Goal: Task Accomplishment & Management: Manage account settings

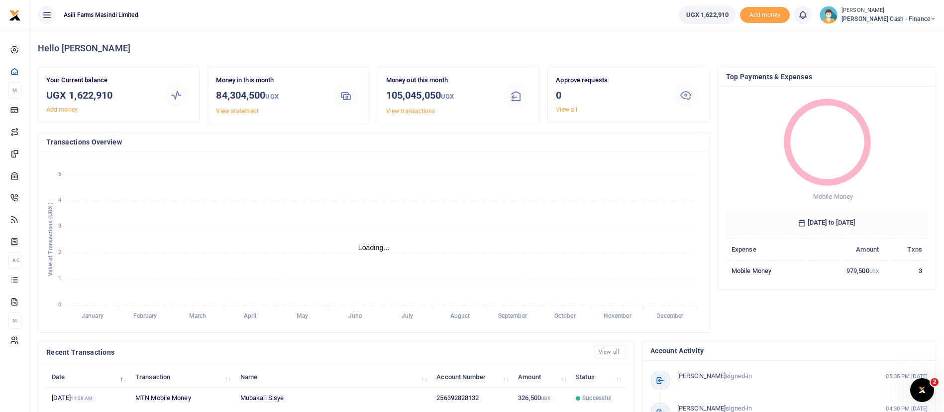
scroll to position [183, 0]
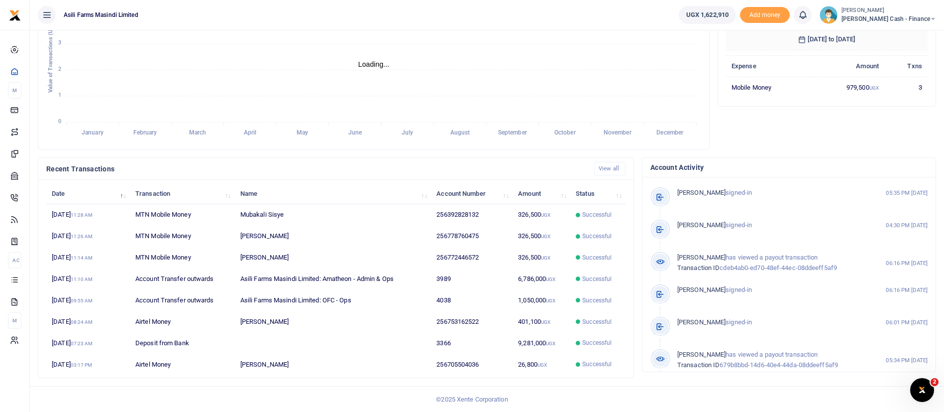
click at [905, 17] on span "Petty Cash - Finance" at bounding box center [888, 18] width 95 height 9
click at [896, 34] on link "Switch accounts" at bounding box center [865, 36] width 79 height 14
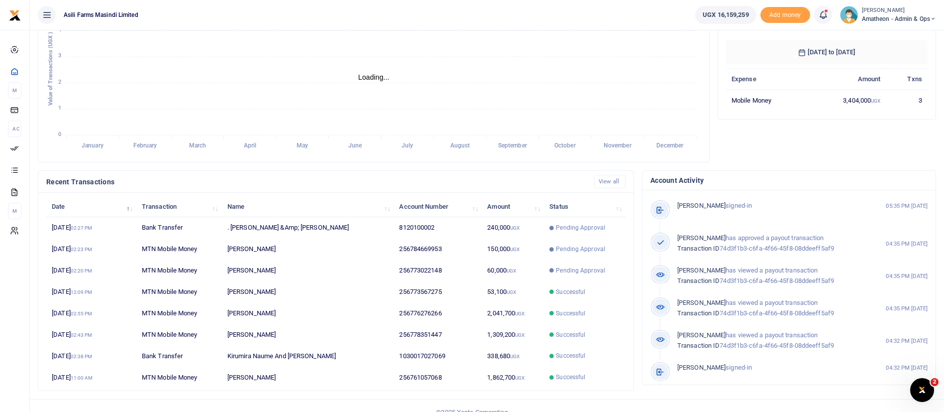
scroll to position [183, 0]
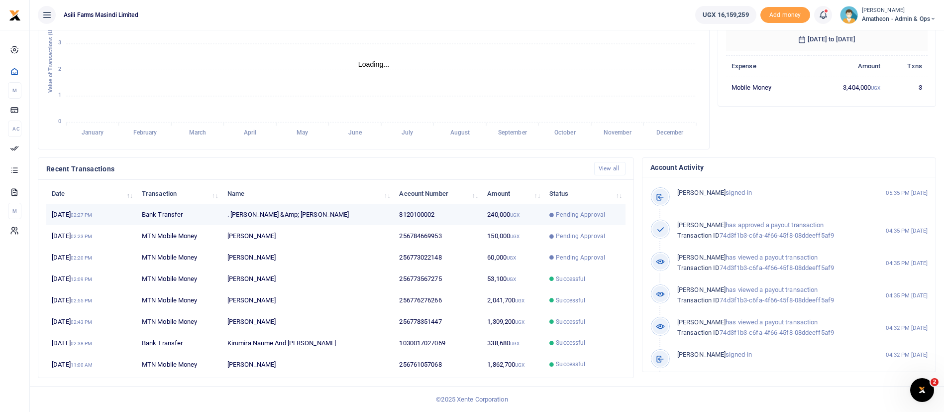
click at [502, 214] on td "240,000 UGX" at bounding box center [513, 214] width 62 height 21
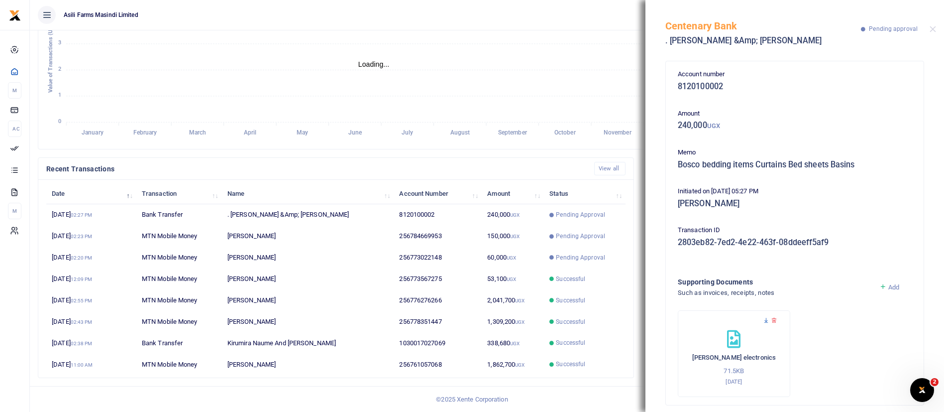
click at [765, 320] on icon at bounding box center [766, 320] width 6 height 6
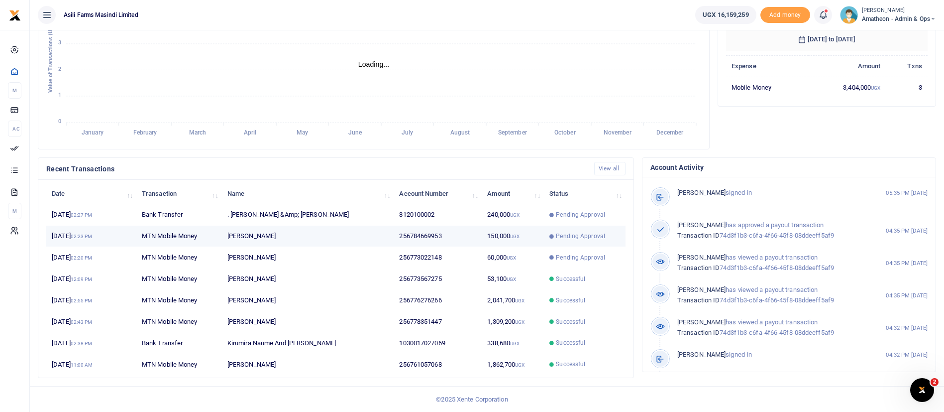
click at [572, 236] on span "Pending Approval" at bounding box center [580, 235] width 49 height 9
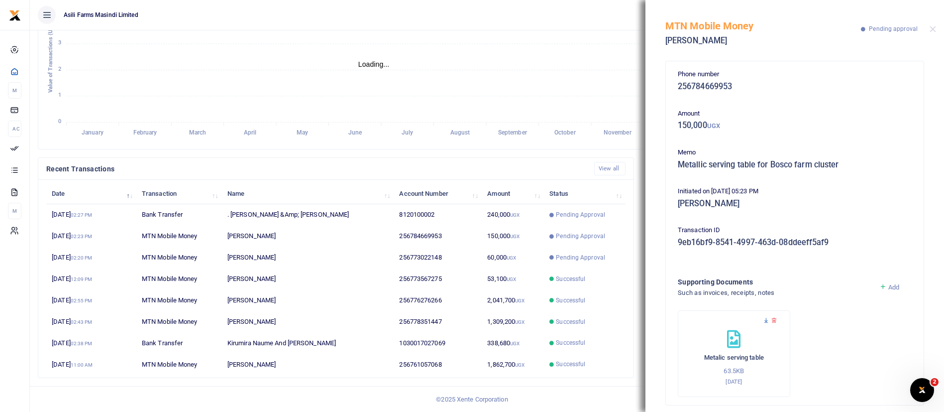
click at [767, 318] on icon at bounding box center [766, 320] width 6 height 6
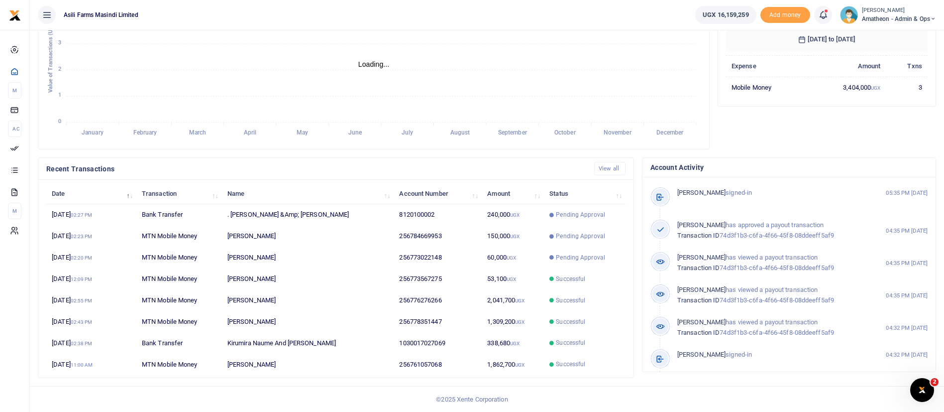
click at [565, 258] on span "Pending Approval" at bounding box center [580, 257] width 49 height 9
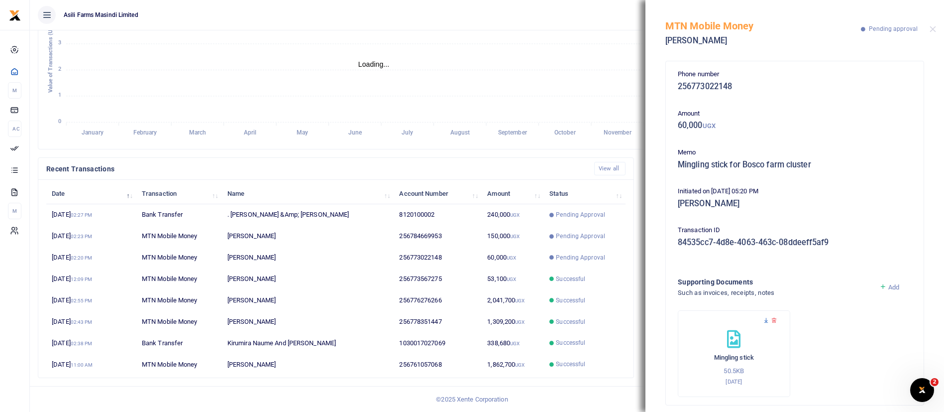
click at [763, 317] on icon at bounding box center [766, 320] width 6 height 6
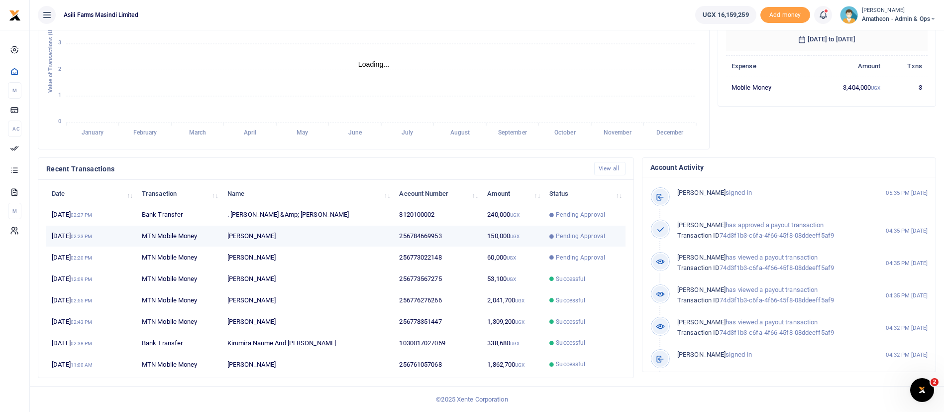
click at [613, 239] on span "Pending Approval" at bounding box center [584, 235] width 71 height 9
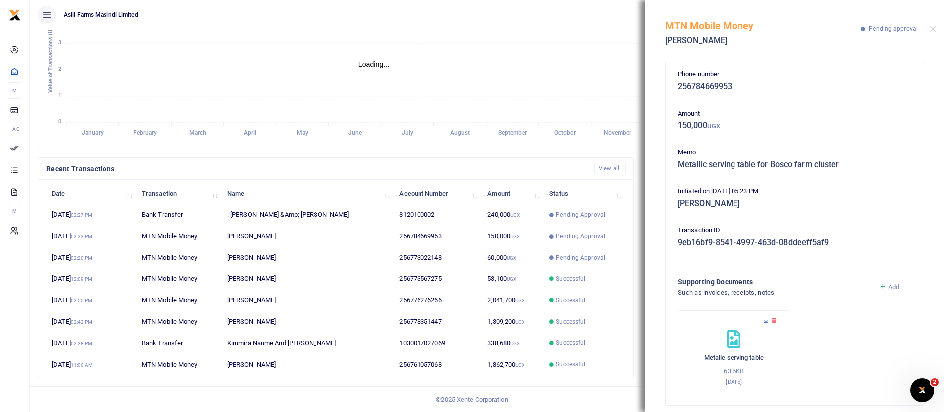
click at [764, 318] on icon at bounding box center [766, 320] width 6 height 6
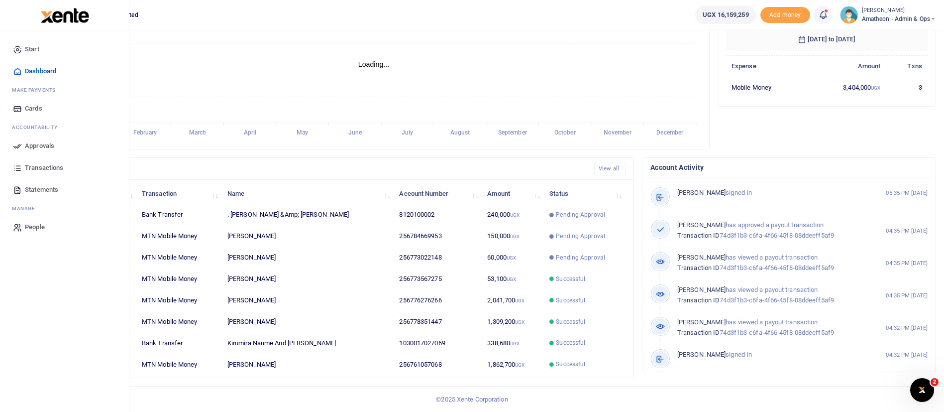
click at [36, 150] on span "Approvals" at bounding box center [39, 146] width 29 height 10
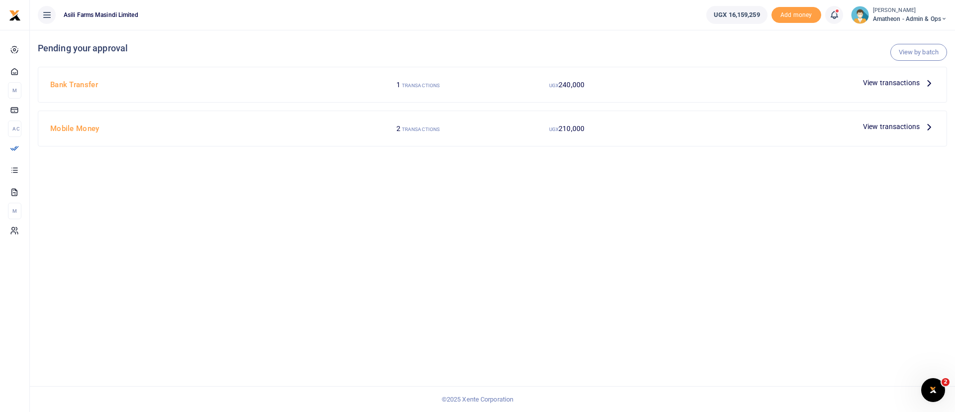
click at [917, 129] on span "View transactions" at bounding box center [891, 126] width 57 height 11
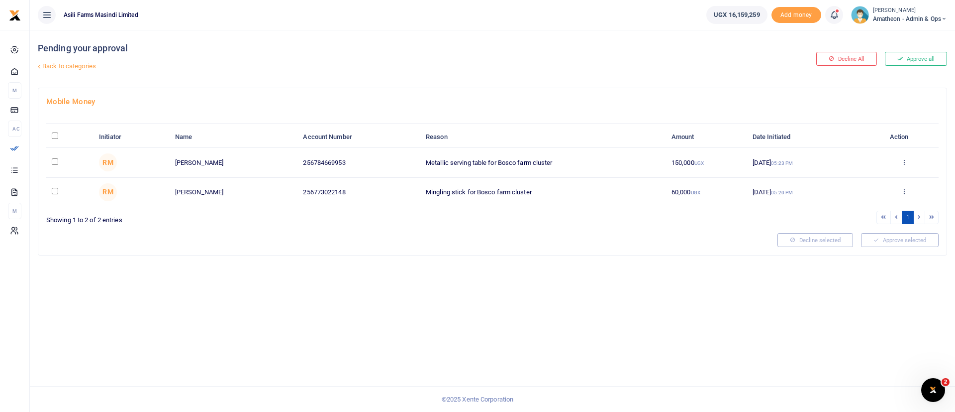
click at [53, 134] on input "\a \a : activate to sort column descending" at bounding box center [55, 135] width 6 height 6
checkbox input "true"
click at [884, 241] on button "Approve selected (2)" at bounding box center [896, 240] width 85 height 14
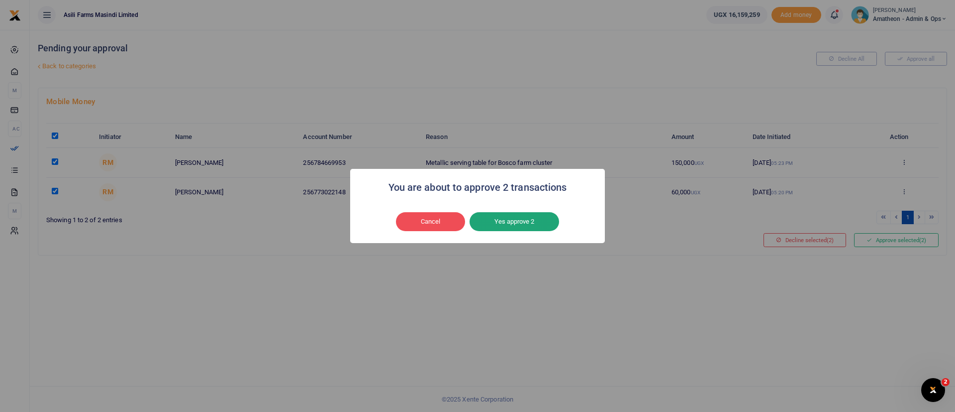
click at [511, 220] on button "Yes approve 2" at bounding box center [515, 221] width 90 height 19
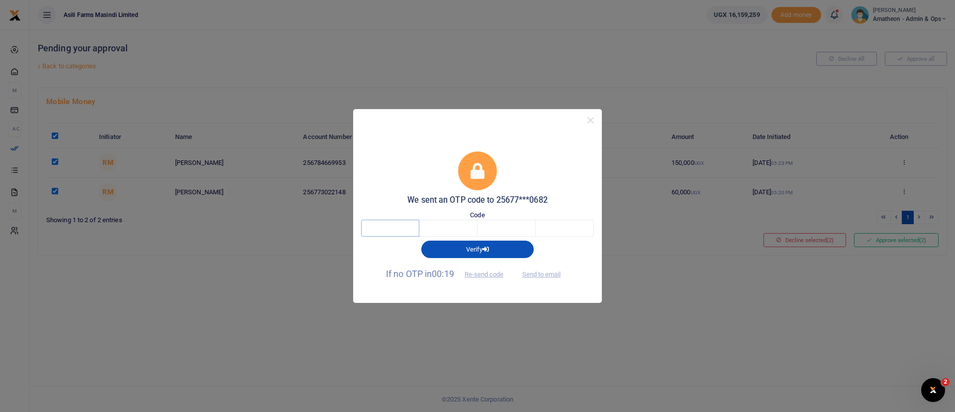
click at [391, 231] on input "text" at bounding box center [390, 227] width 58 height 17
type input "8"
type input "2"
type input "3"
type input "6"
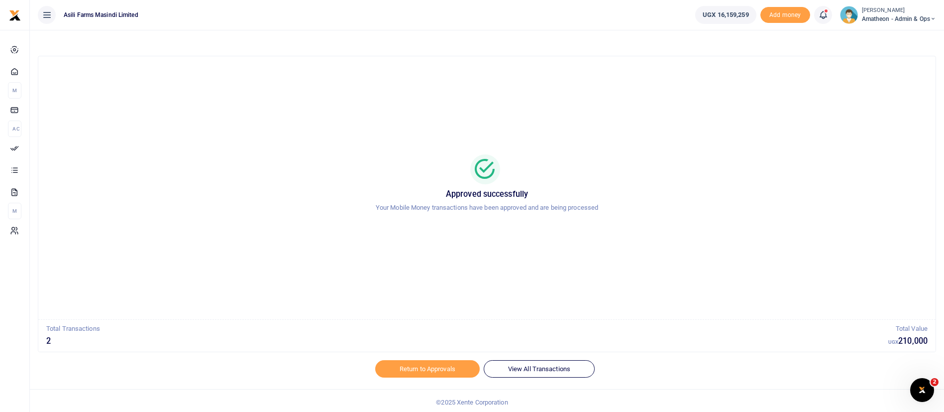
click at [898, 10] on small "[PERSON_NAME]" at bounding box center [899, 10] width 74 height 8
click at [890, 28] on div "Switch accounts My profile Help Center Logout" at bounding box center [898, 63] width 80 height 77
click at [887, 21] on span "Amatheon - Admin & Ops" at bounding box center [899, 18] width 74 height 9
click at [893, 36] on link "Switch accounts" at bounding box center [898, 36] width 79 height 14
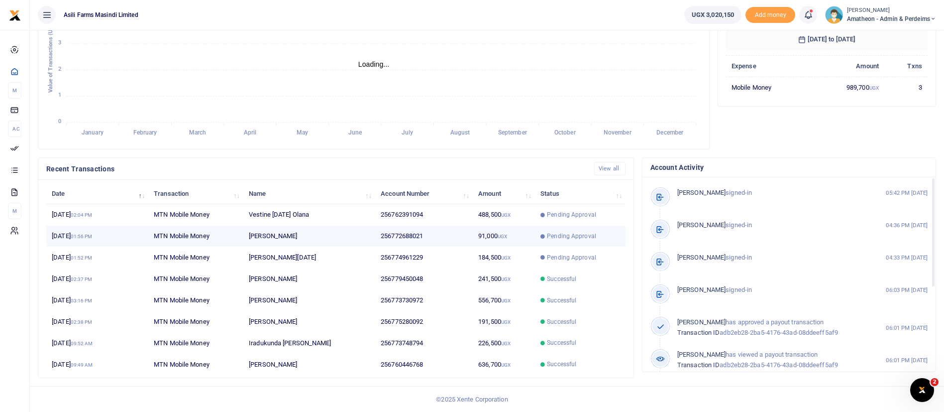
scroll to position [12, 12]
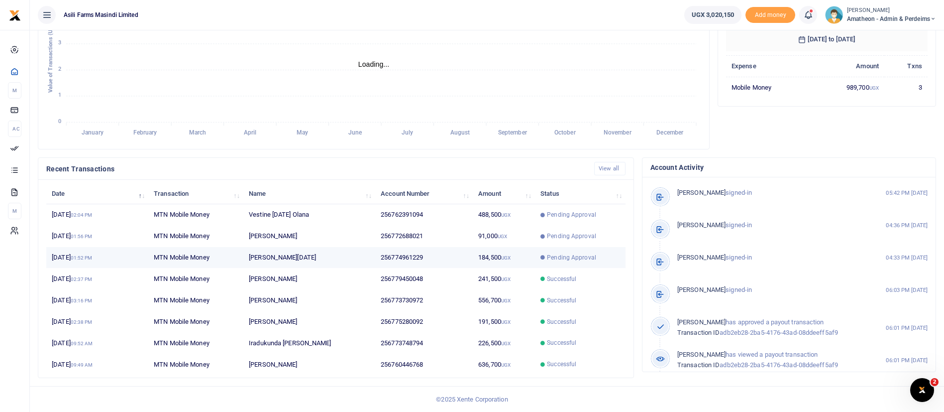
click at [539, 261] on td "Pending Approval" at bounding box center [580, 257] width 91 height 21
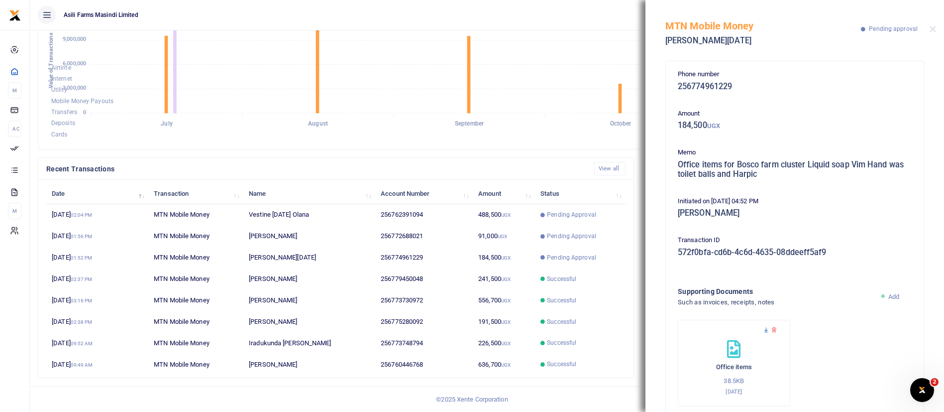
click at [766, 330] on icon at bounding box center [766, 329] width 6 height 6
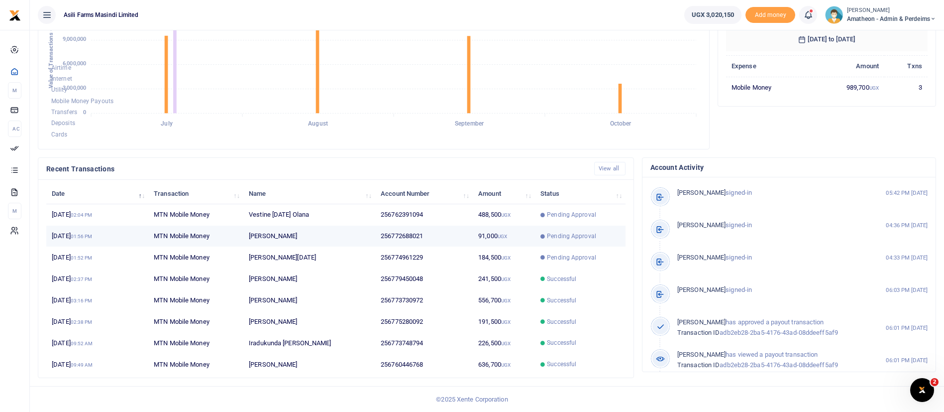
click at [567, 233] on span "Pending Approval" at bounding box center [571, 235] width 49 height 9
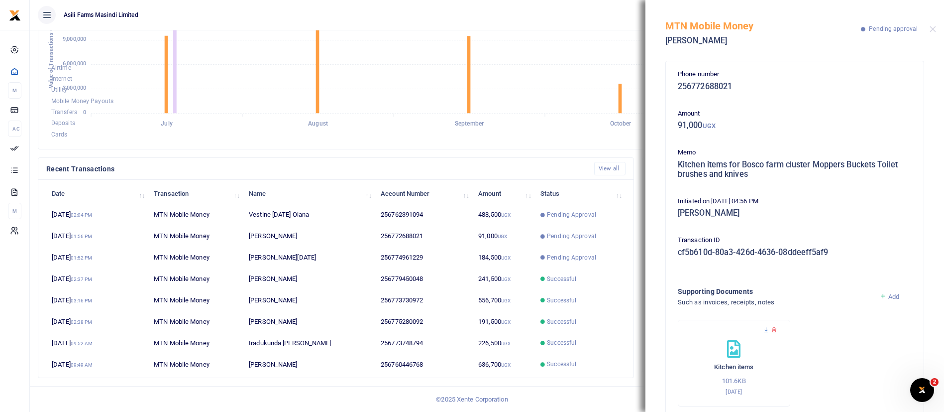
click at [767, 332] on icon at bounding box center [766, 329] width 6 height 6
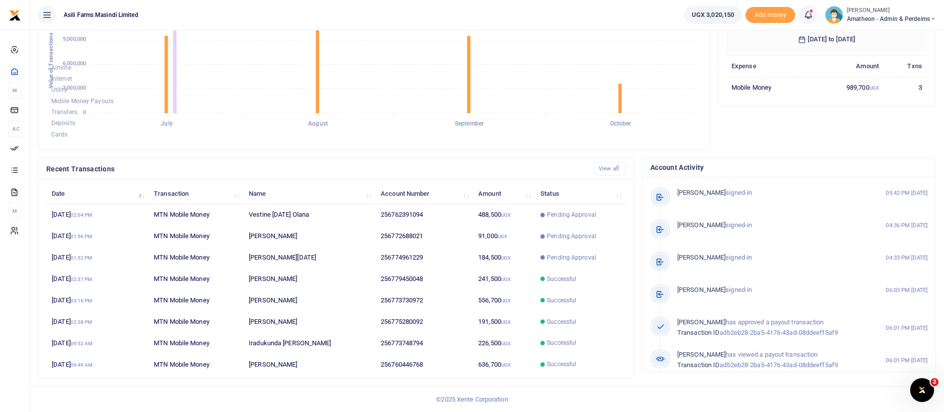
click at [568, 212] on span "Pending Approval" at bounding box center [571, 214] width 49 height 9
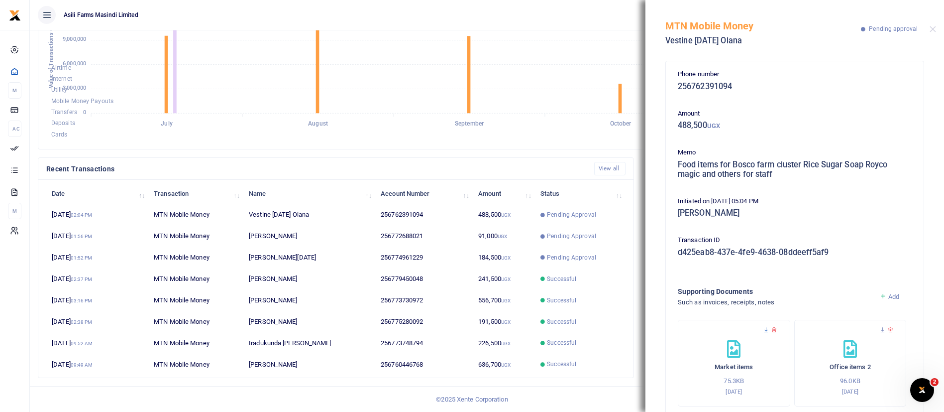
click at [767, 331] on icon at bounding box center [766, 329] width 6 height 6
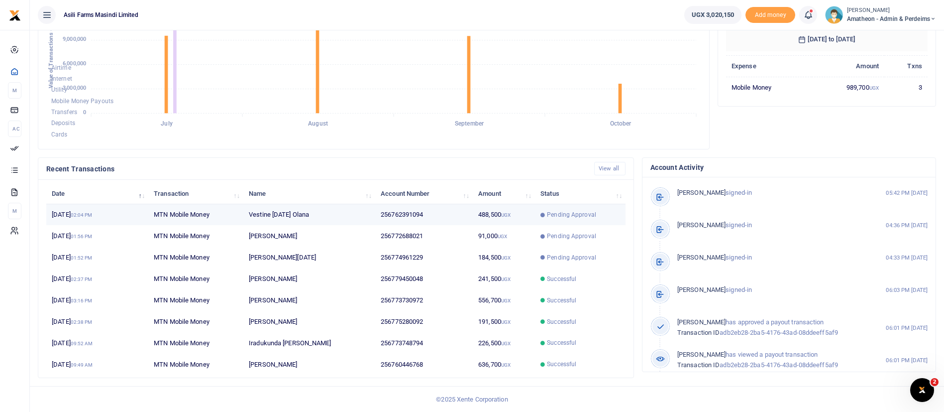
click at [575, 211] on span "Pending Approval" at bounding box center [571, 214] width 49 height 9
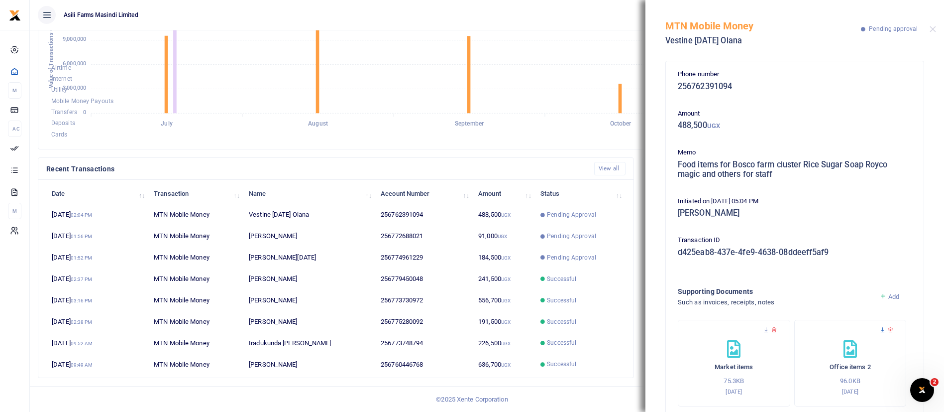
click at [879, 327] on icon at bounding box center [882, 329] width 6 height 6
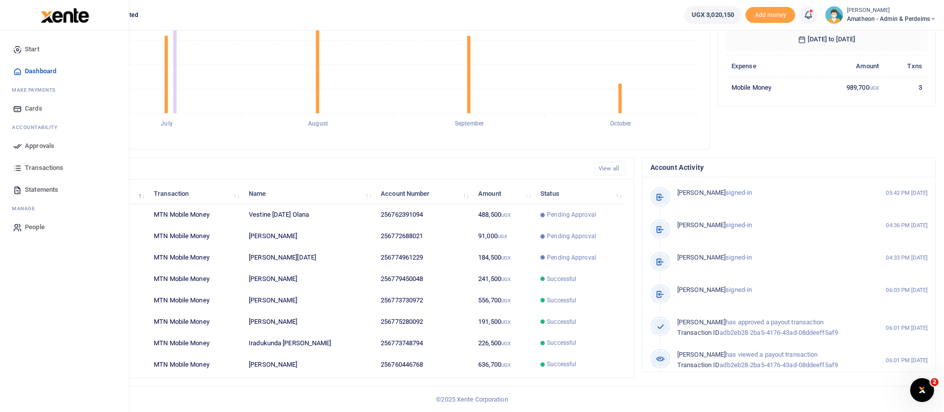
click at [50, 145] on span "Approvals" at bounding box center [39, 146] width 29 height 10
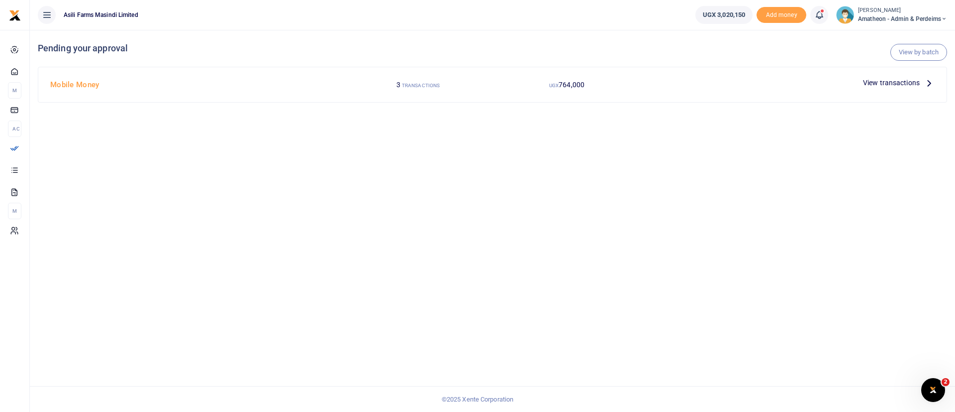
click at [891, 78] on span "View transactions" at bounding box center [891, 82] width 57 height 11
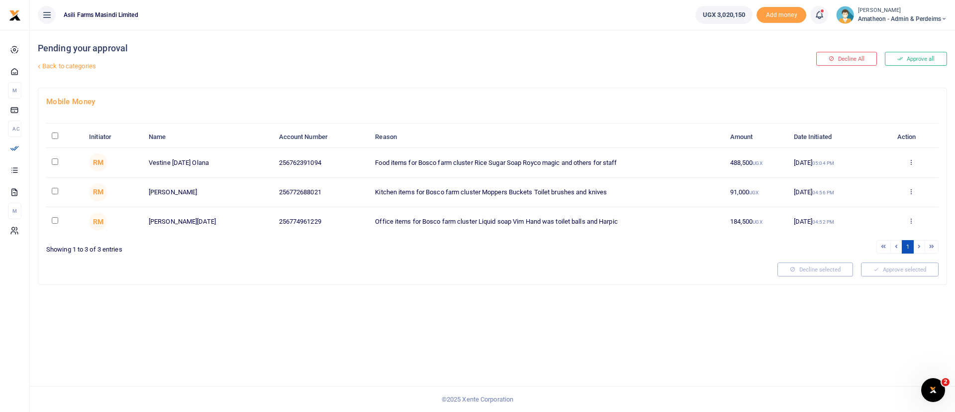
click at [58, 136] on input "\a \a : activate to sort column descending" at bounding box center [55, 135] width 6 height 6
checkbox input "true"
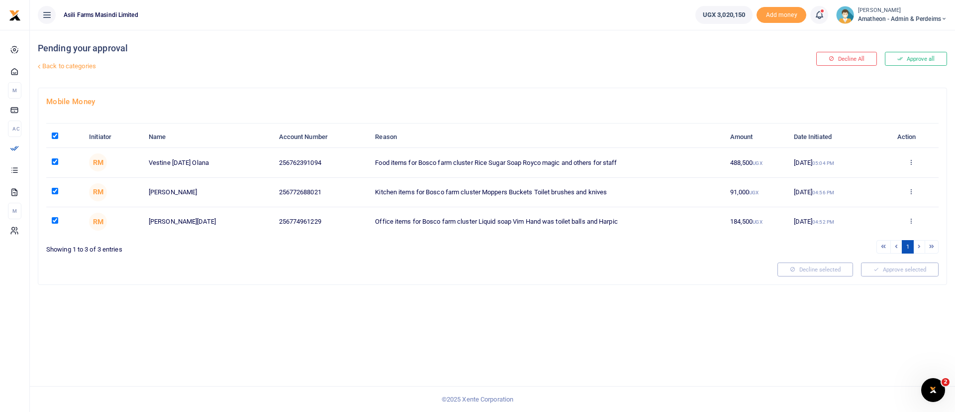
click at [58, 136] on input "\a \a : activate to sort column descending" at bounding box center [55, 135] width 6 height 6
checkbox input "false"
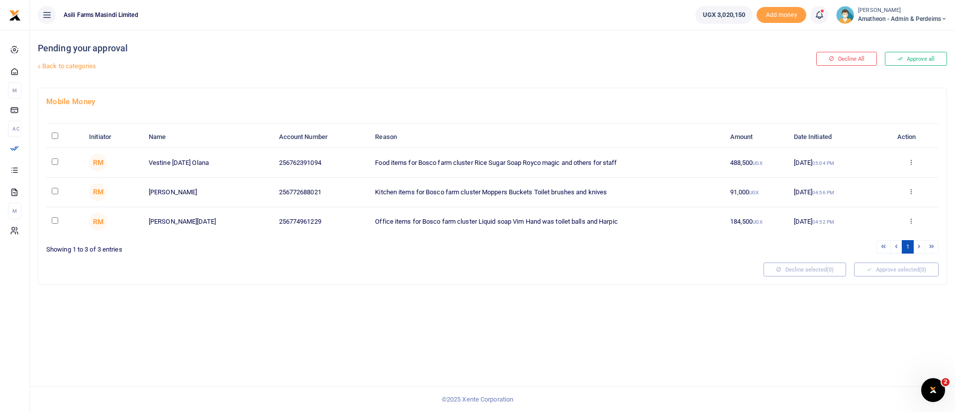
click at [58, 136] on input "\a \a : activate to sort column descending" at bounding box center [55, 135] width 6 height 6
checkbox input "true"
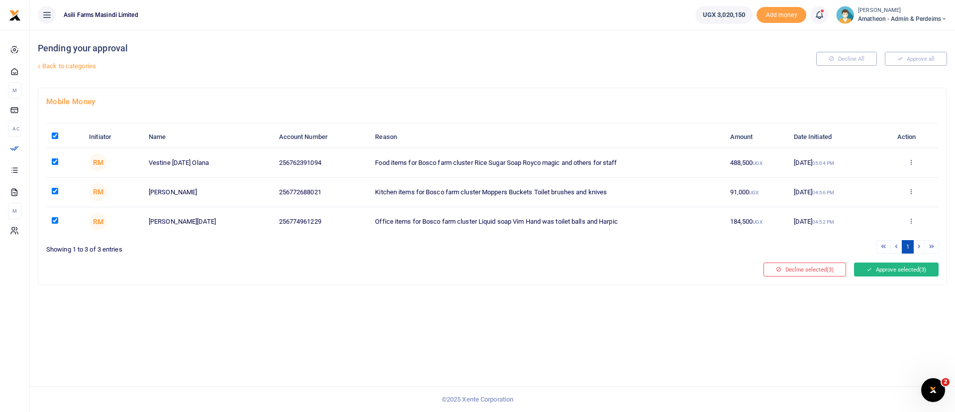
click at [908, 268] on button "Approve selected (3)" at bounding box center [896, 269] width 85 height 14
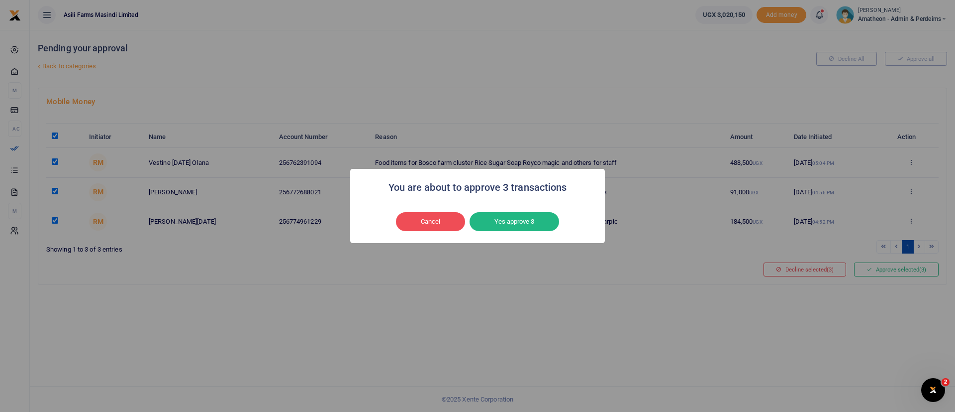
click at [519, 208] on div "You are about to approve 3 transactions × Cancel No Yes approve 3" at bounding box center [477, 206] width 255 height 74
click at [516, 218] on button "Yes approve 3" at bounding box center [515, 221] width 90 height 19
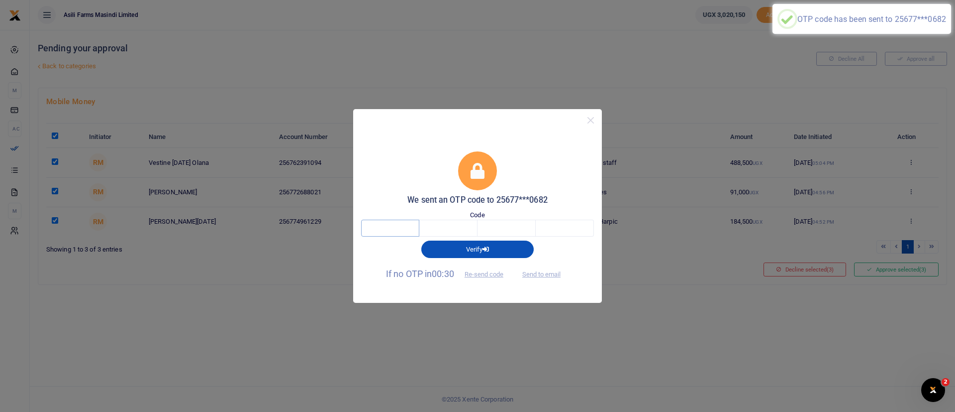
click at [395, 225] on input "text" at bounding box center [390, 227] width 58 height 17
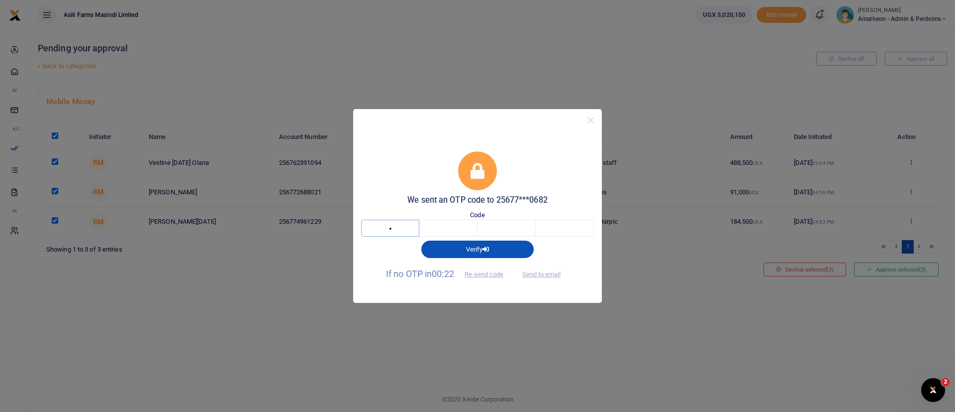
type input "1"
type input "8"
type input "4"
type input "6"
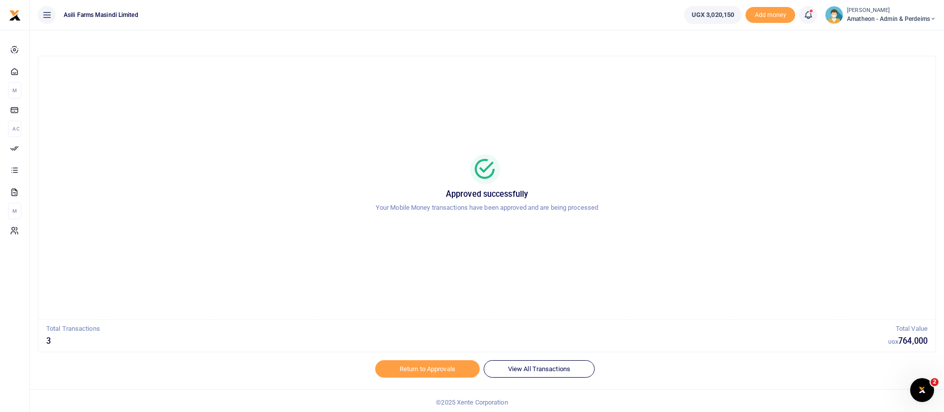
click at [395, 225] on div "Approved successfully Your Mobile Money transactions have been approved and are…" at bounding box center [486, 187] width 873 height 247
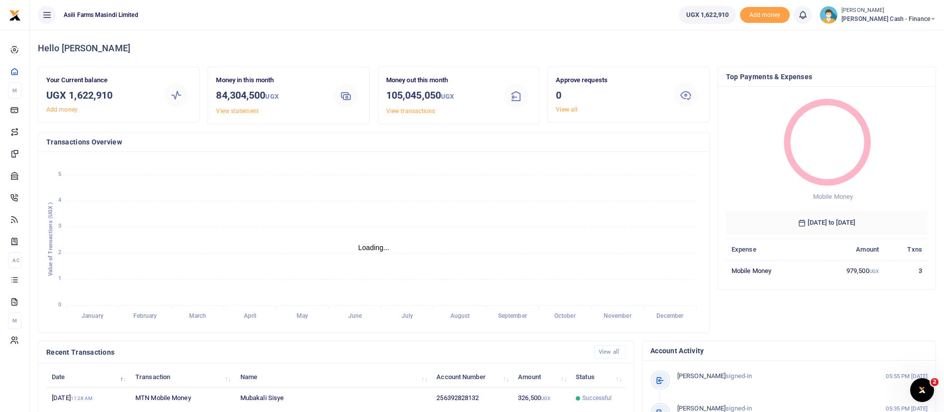
scroll to position [183, 0]
